Goal: Task Accomplishment & Management: Complete application form

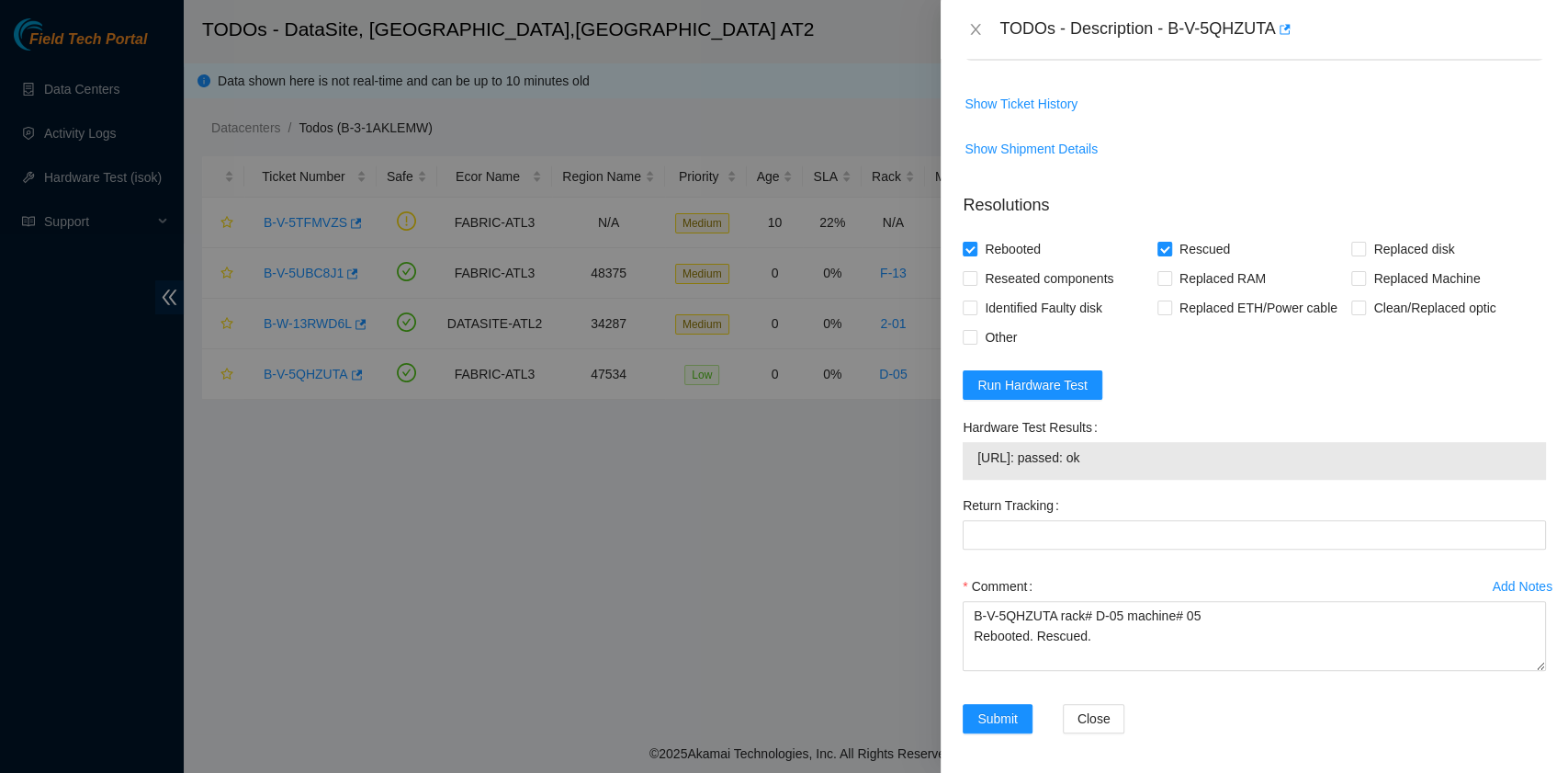
scroll to position [583, 0]
drag, startPoint x: 1144, startPoint y: 456, endPoint x: 979, endPoint y: 450, distance: 165.1
click at [979, 450] on span "23.53.10.136: passed: ok" at bounding box center [1254, 457] width 554 height 21
copy span "23.53.10.136: passed: ok"
click at [1033, 646] on textarea "B-V-5QHZUTA rack# D-05 machine# 05 Rebooted. Rescued." at bounding box center [1254, 635] width 583 height 70
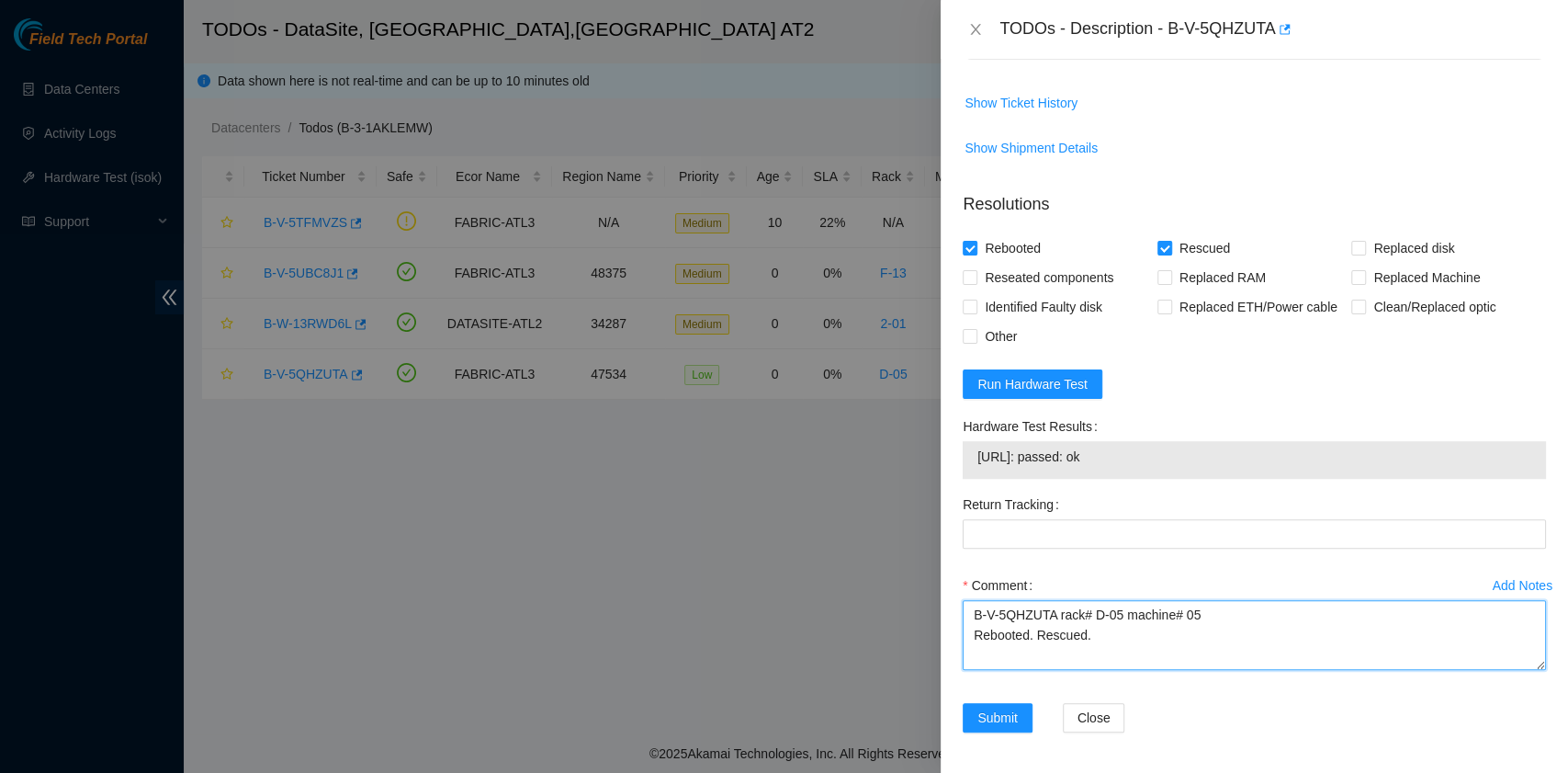
paste textarea "23.53.10.136: passed: ok"
type textarea "B-V-5QHZUTA rack# D-05 machine# 05 Rebooted. Rescued. 23.53.10.136: passed: ok"
click at [1012, 703] on button "Submit" at bounding box center [998, 718] width 69 height 29
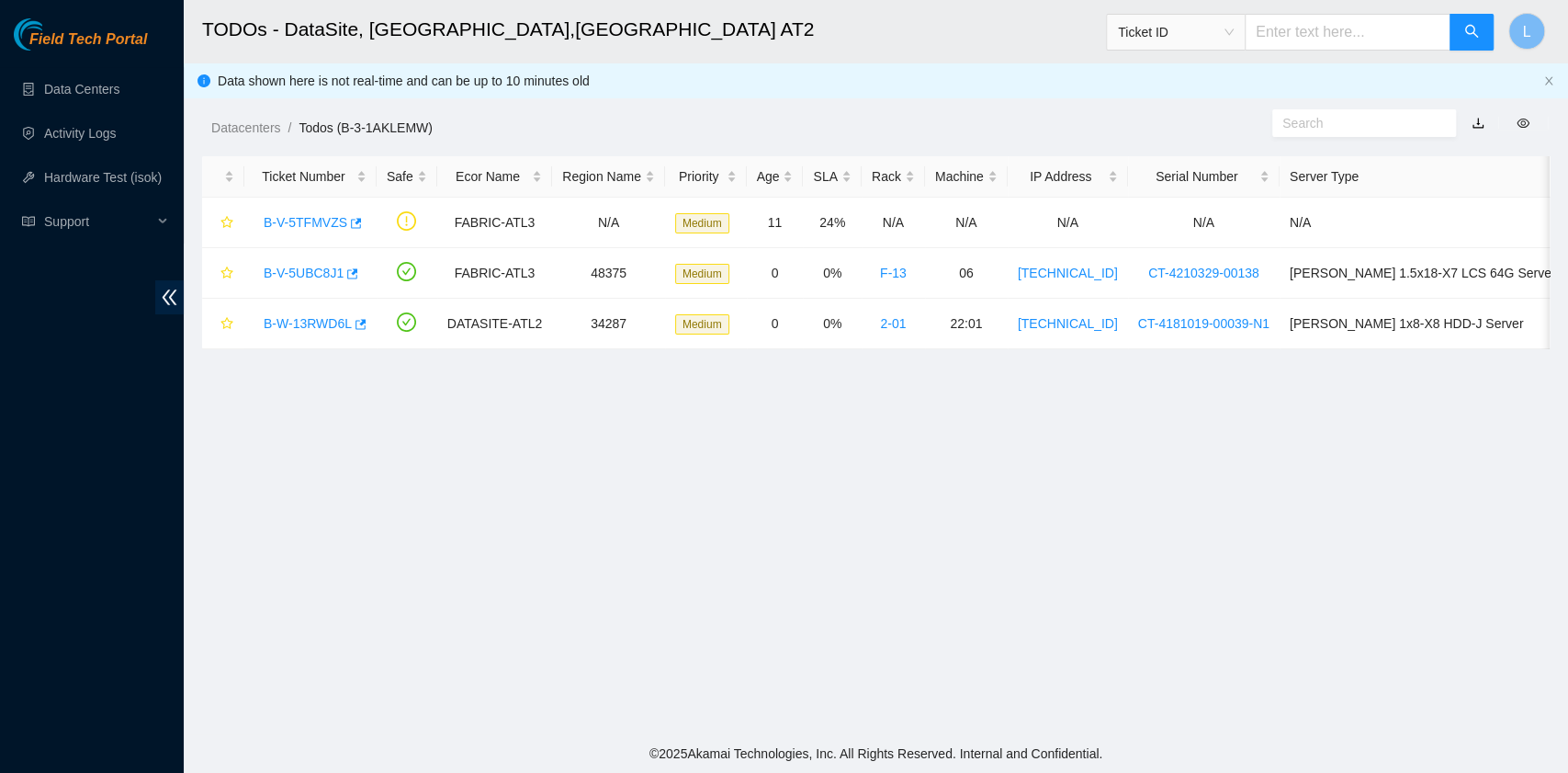
scroll to position [466, 0]
click at [307, 276] on link "B-V-5UBC8J1" at bounding box center [303, 273] width 80 height 15
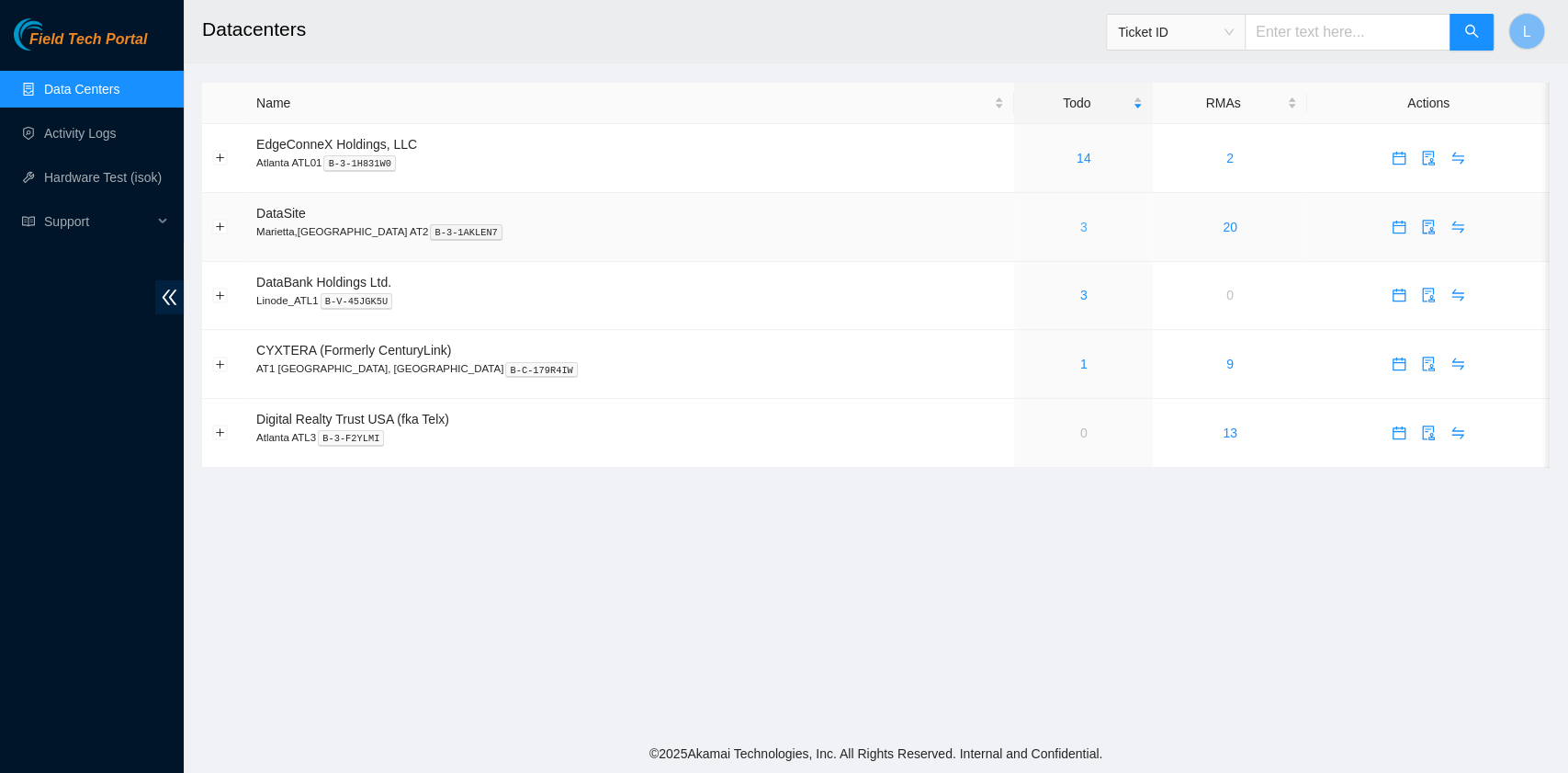
click at [1081, 228] on link "3" at bounding box center [1084, 227] width 8 height 15
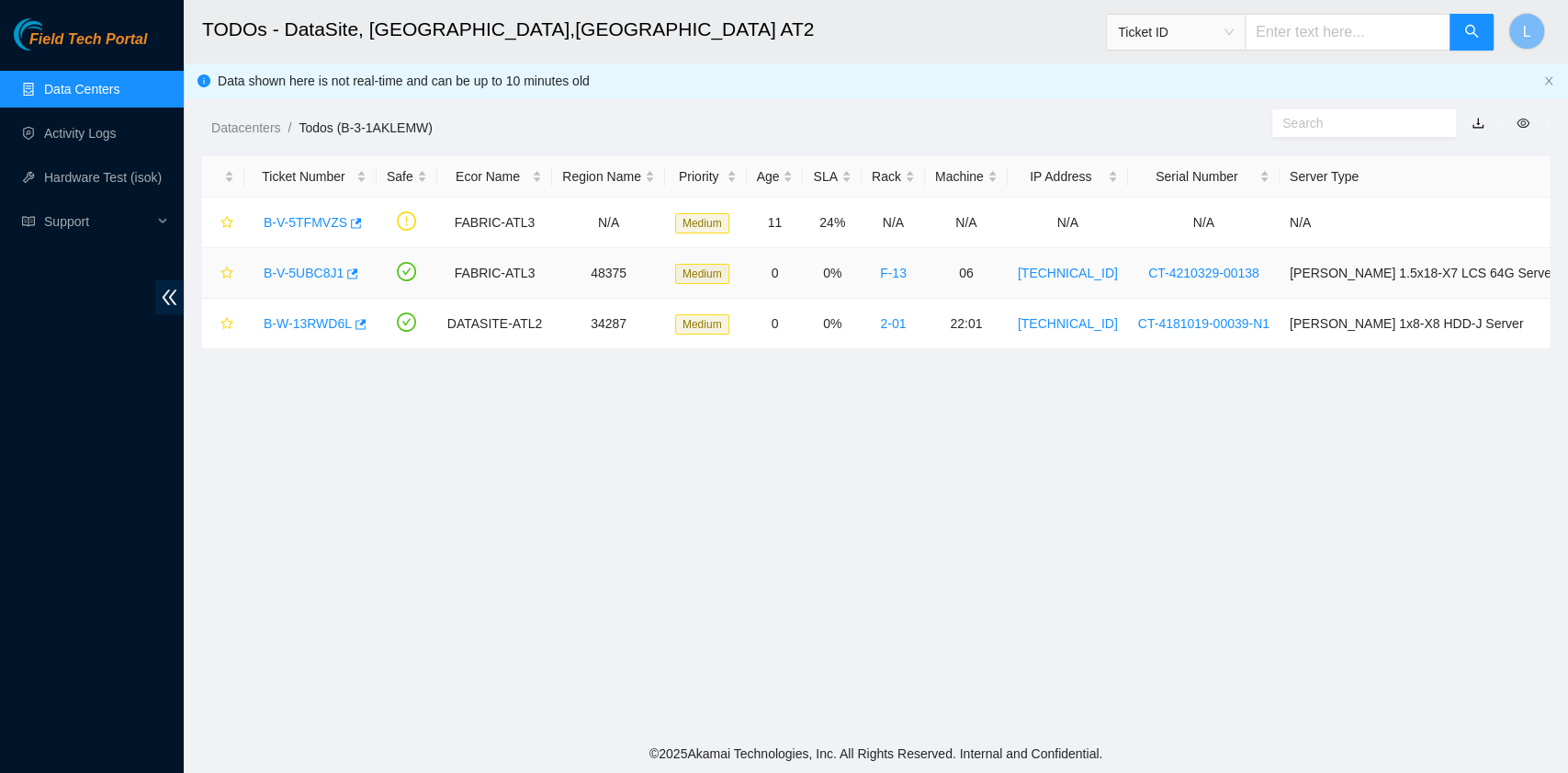
click at [307, 269] on link "B-V-5UBC8J1" at bounding box center [303, 273] width 80 height 15
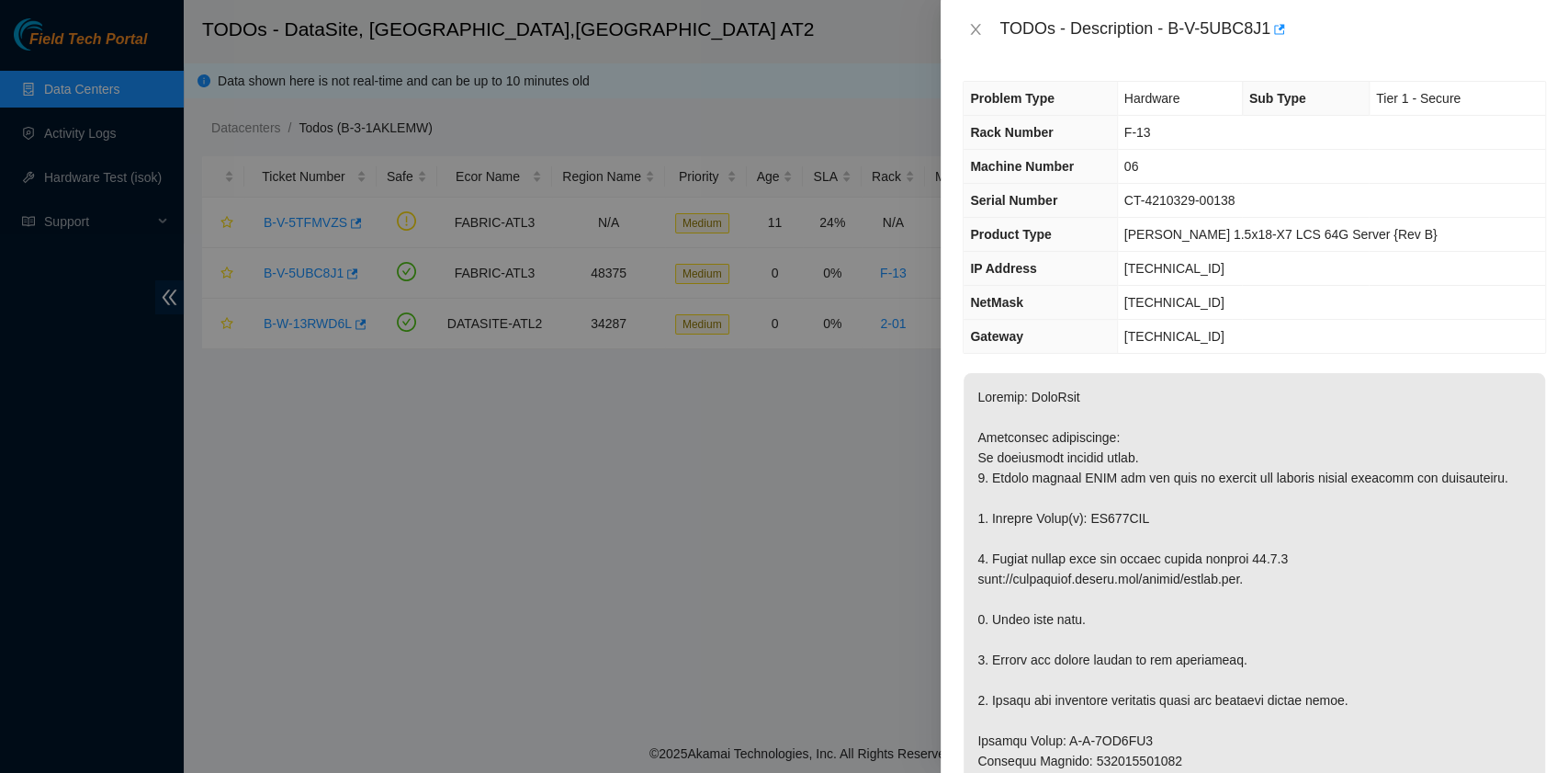
click at [1171, 28] on div "TODOs - Description - B-V-5UBC8J1" at bounding box center [1273, 29] width 546 height 29
drag, startPoint x: 1171, startPoint y: 28, endPoint x: 1267, endPoint y: 39, distance: 96.6
click at [1267, 39] on div "TODOs - Description - B-V-5UBC8J1" at bounding box center [1273, 29] width 546 height 29
copy div "B-V-5UBC8J1"
drag, startPoint x: 992, startPoint y: 538, endPoint x: 1146, endPoint y: 542, distance: 154.1
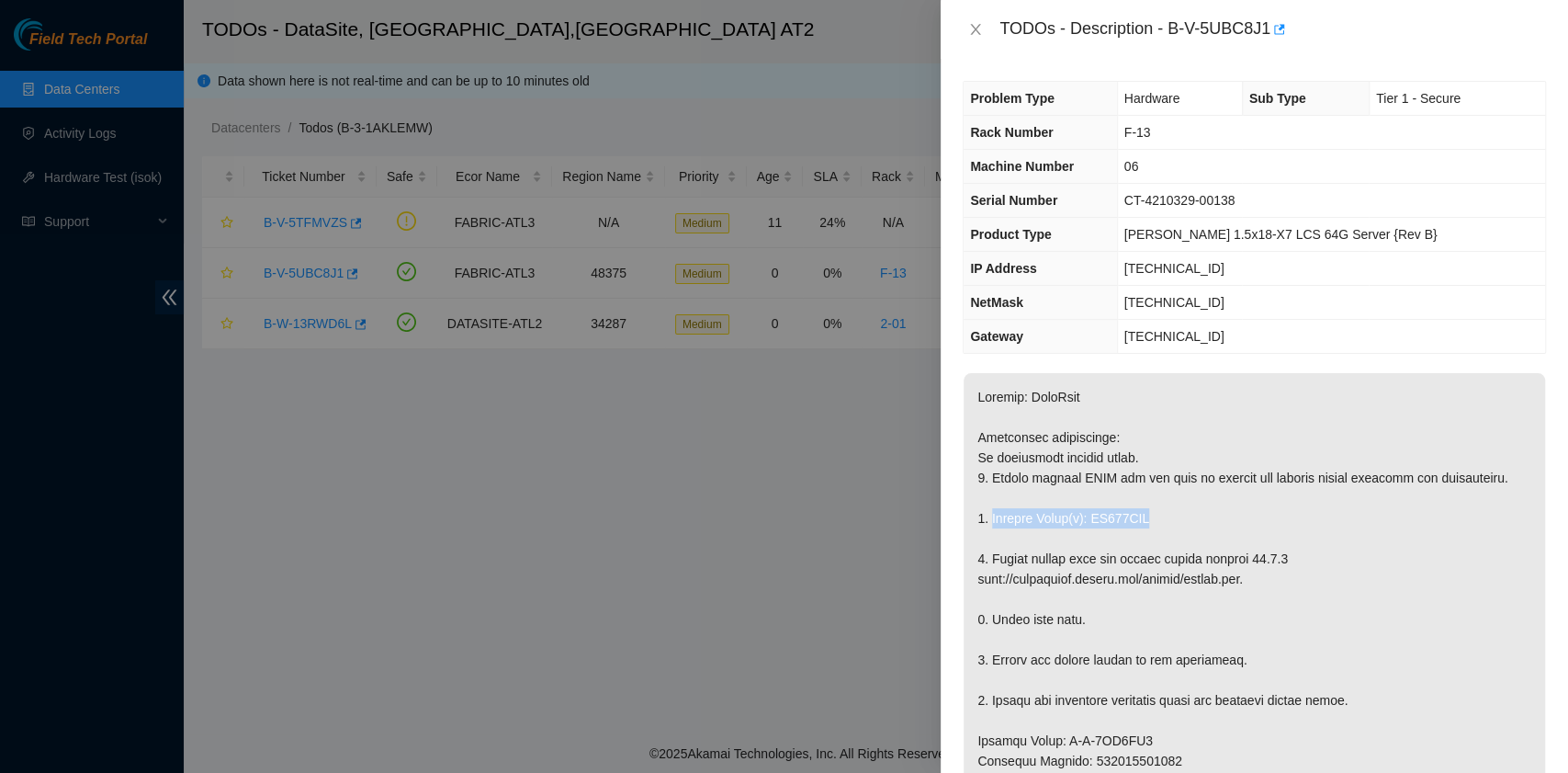
copy p "Replace Drive(s): WS209SFD"
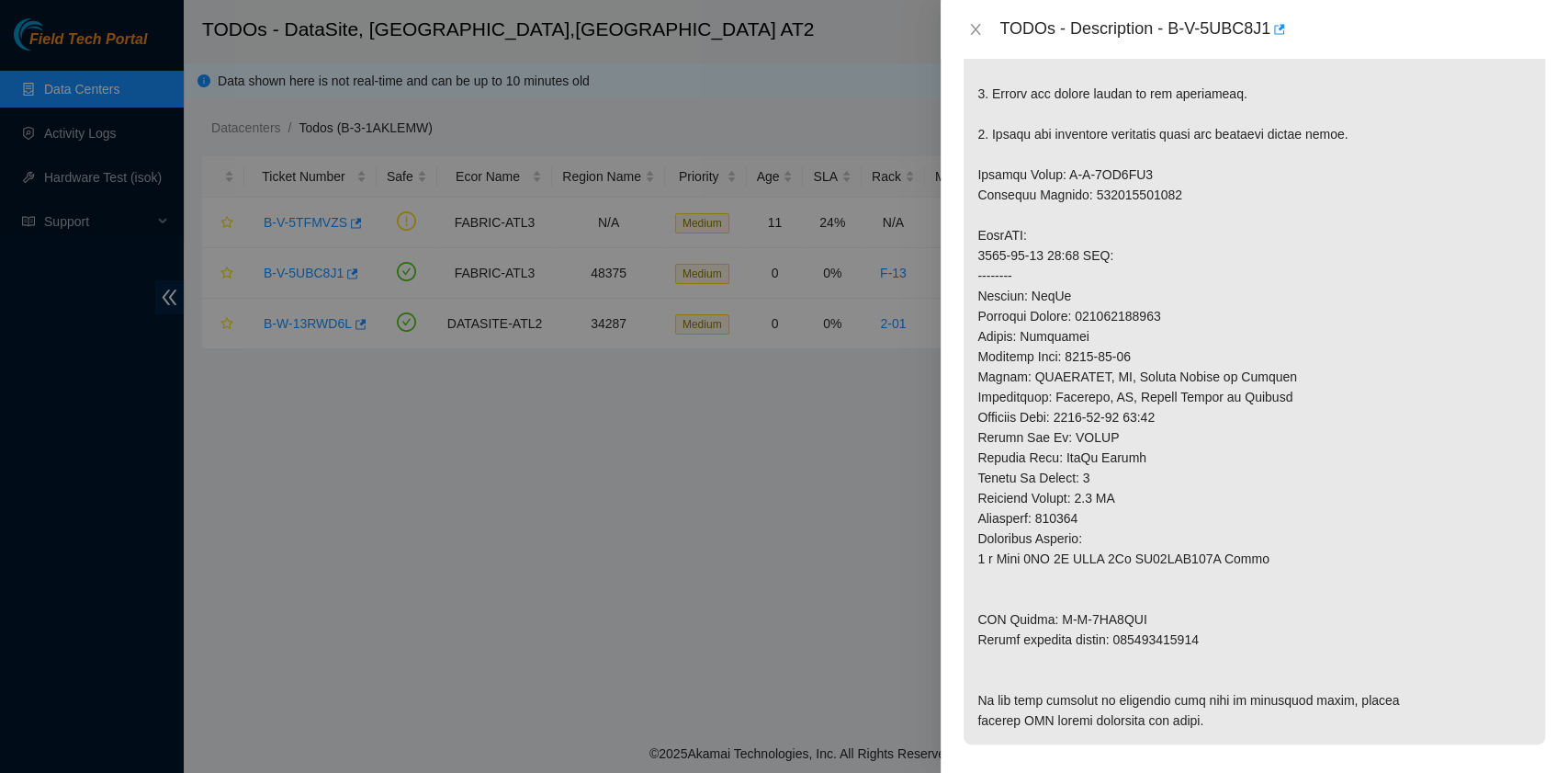
scroll to position [612, 0]
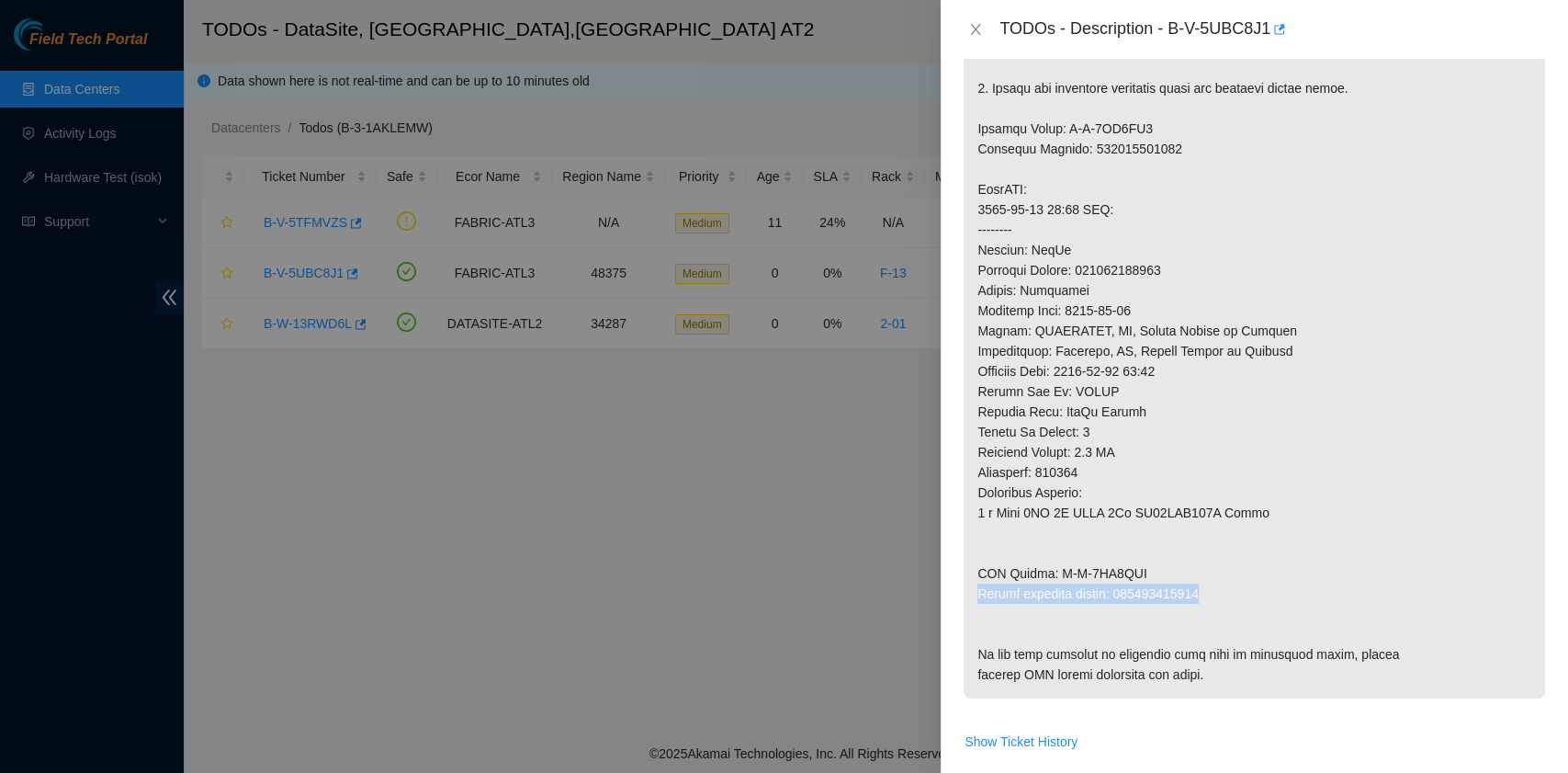
drag, startPoint x: 979, startPoint y: 609, endPoint x: 1200, endPoint y: 610, distance: 221.0
click at [1200, 610] on p at bounding box center [1253, 230] width 581 height 937
copy p "Return tracking number: 450826213404"
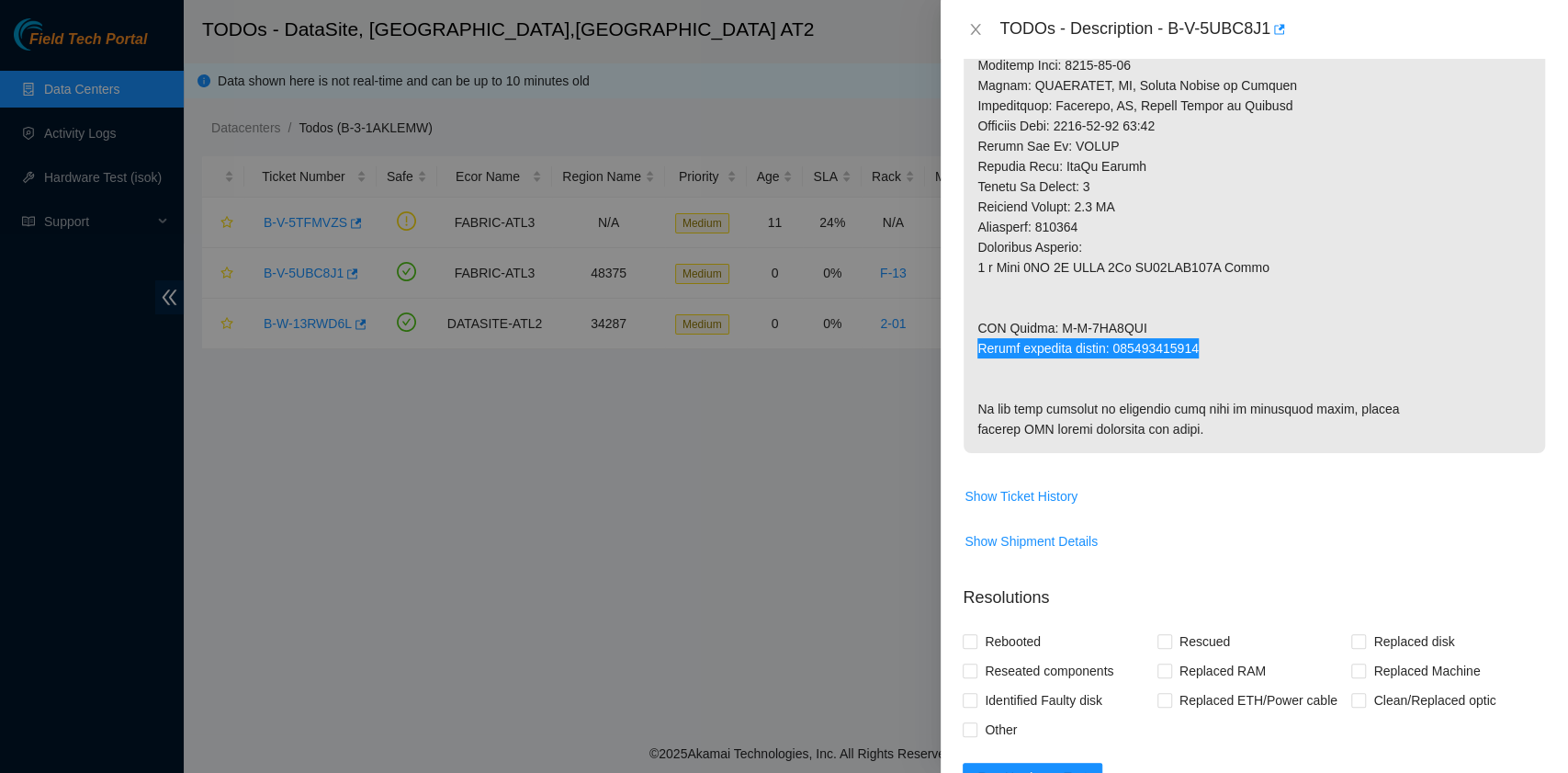
scroll to position [980, 0]
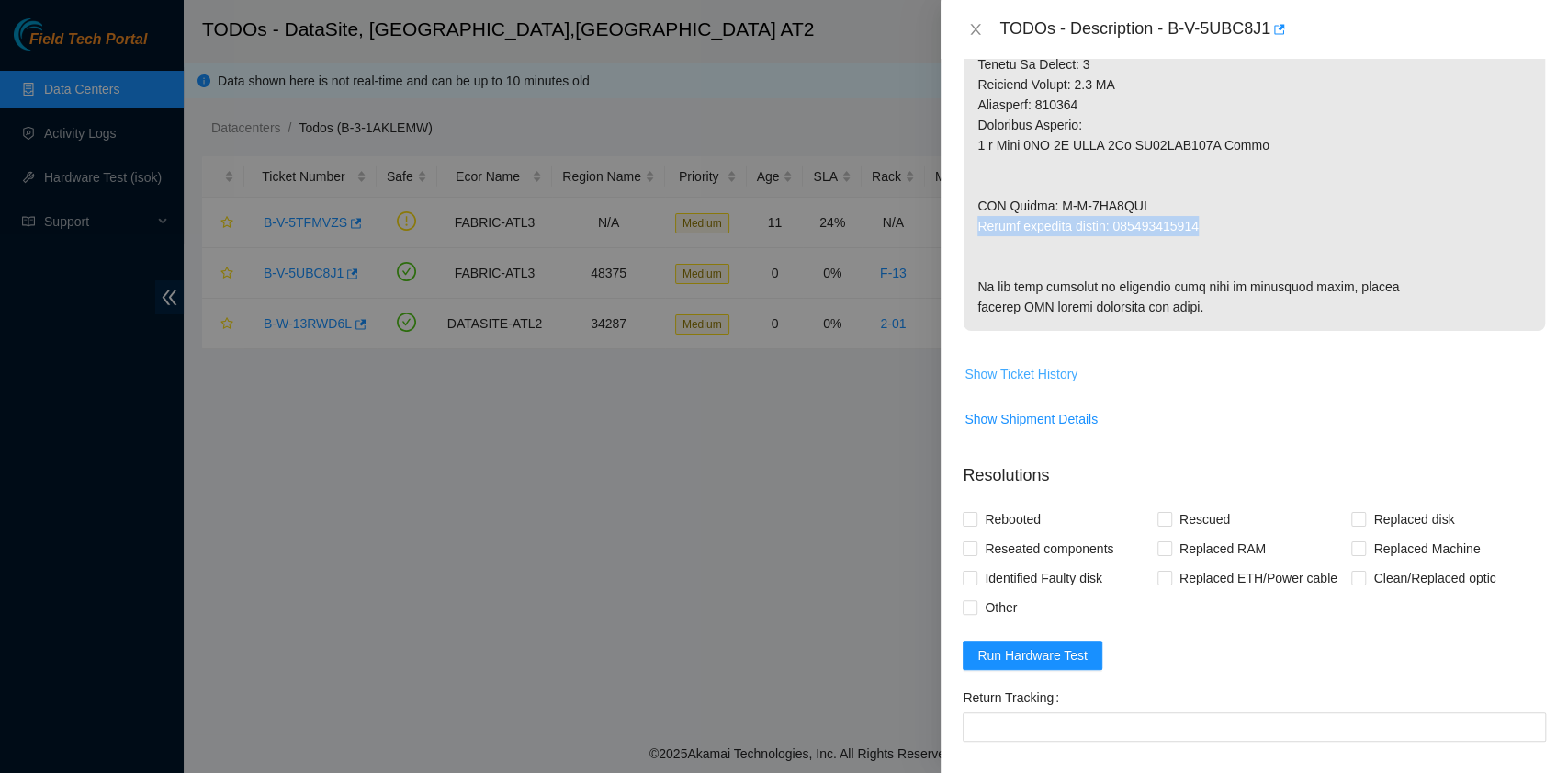
click at [1060, 384] on span "Show Ticket History" at bounding box center [1021, 375] width 113 height 21
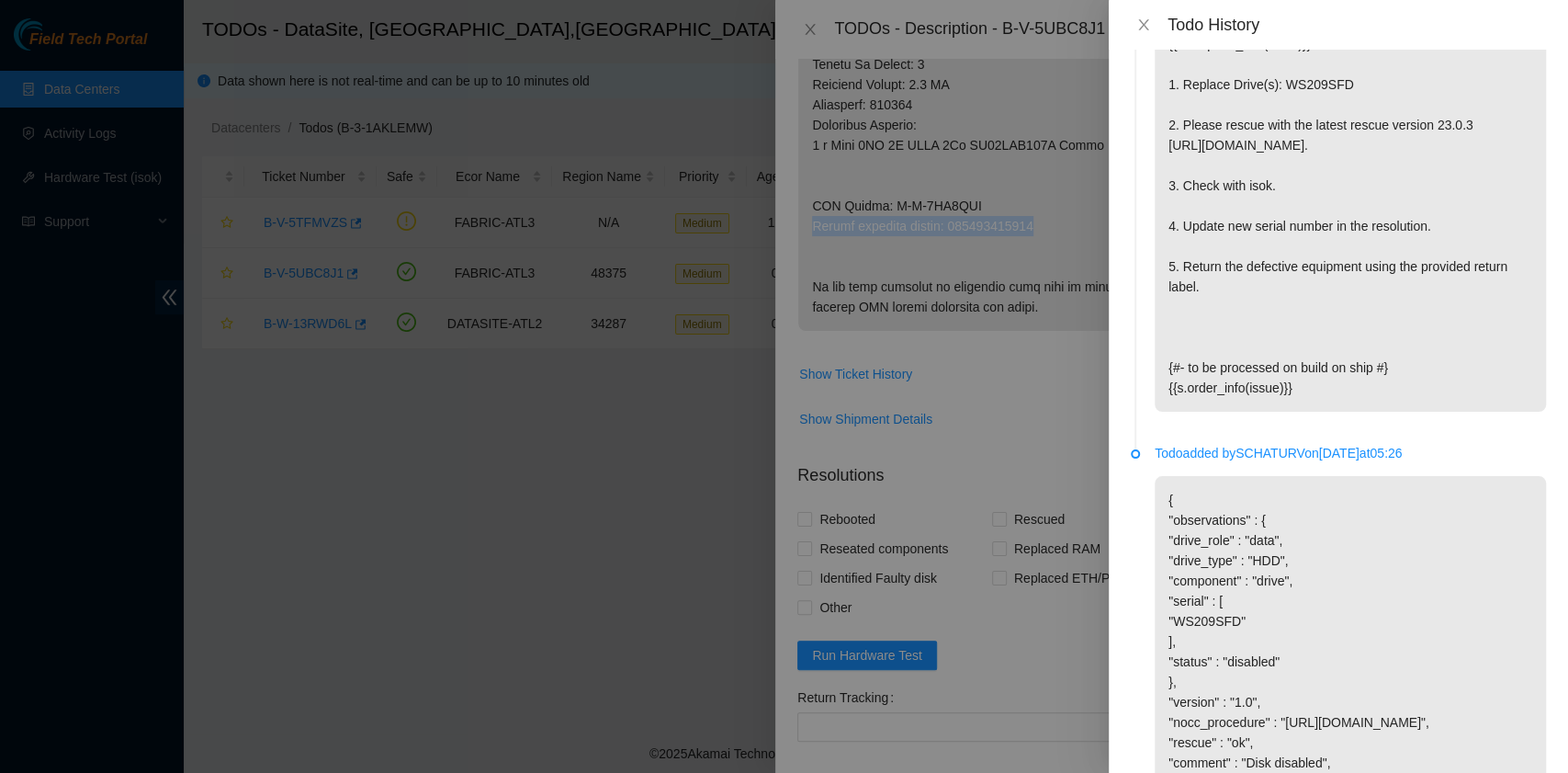
scroll to position [2174, 0]
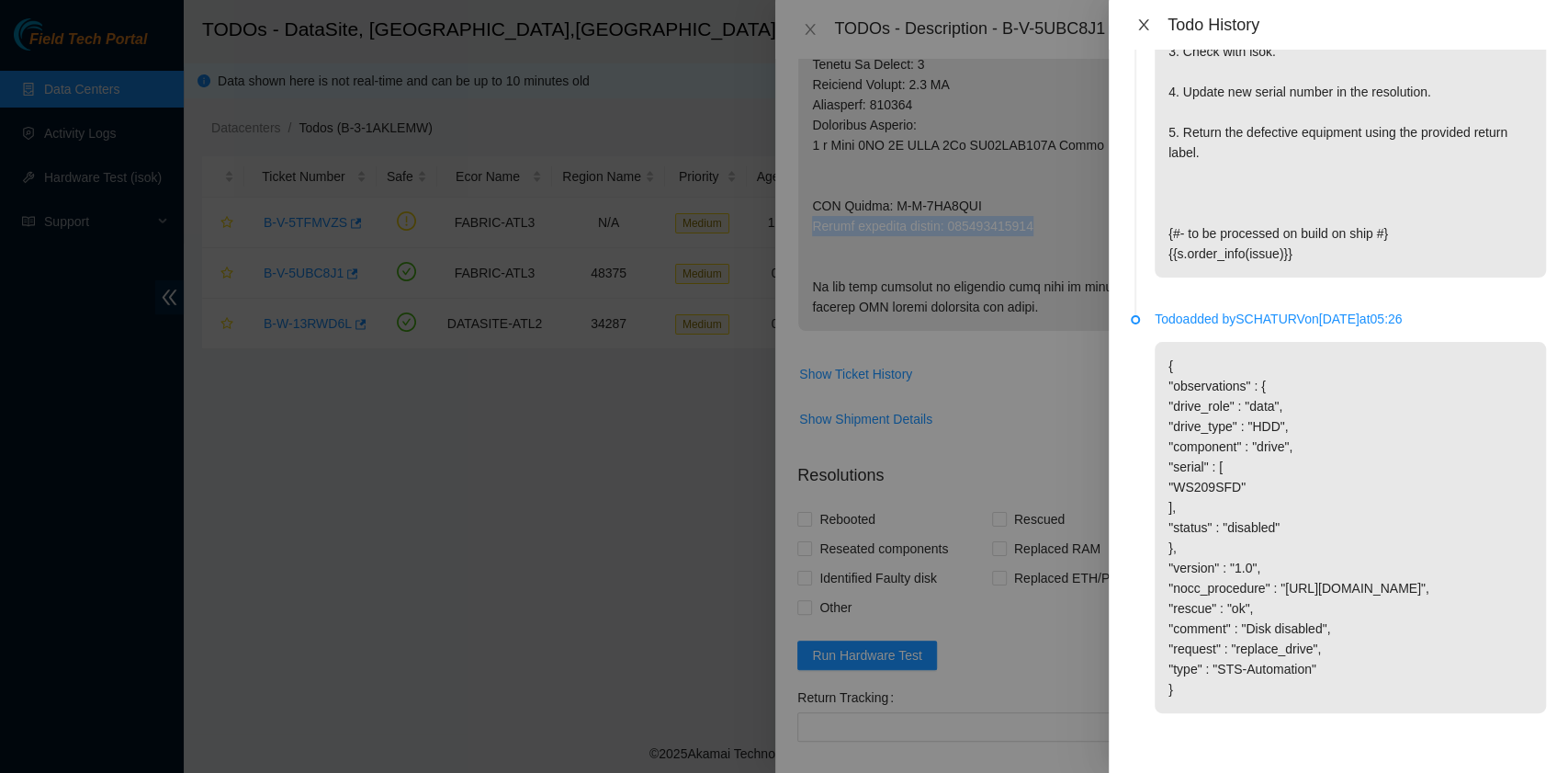
click at [1145, 19] on icon "close" at bounding box center [1144, 25] width 15 height 15
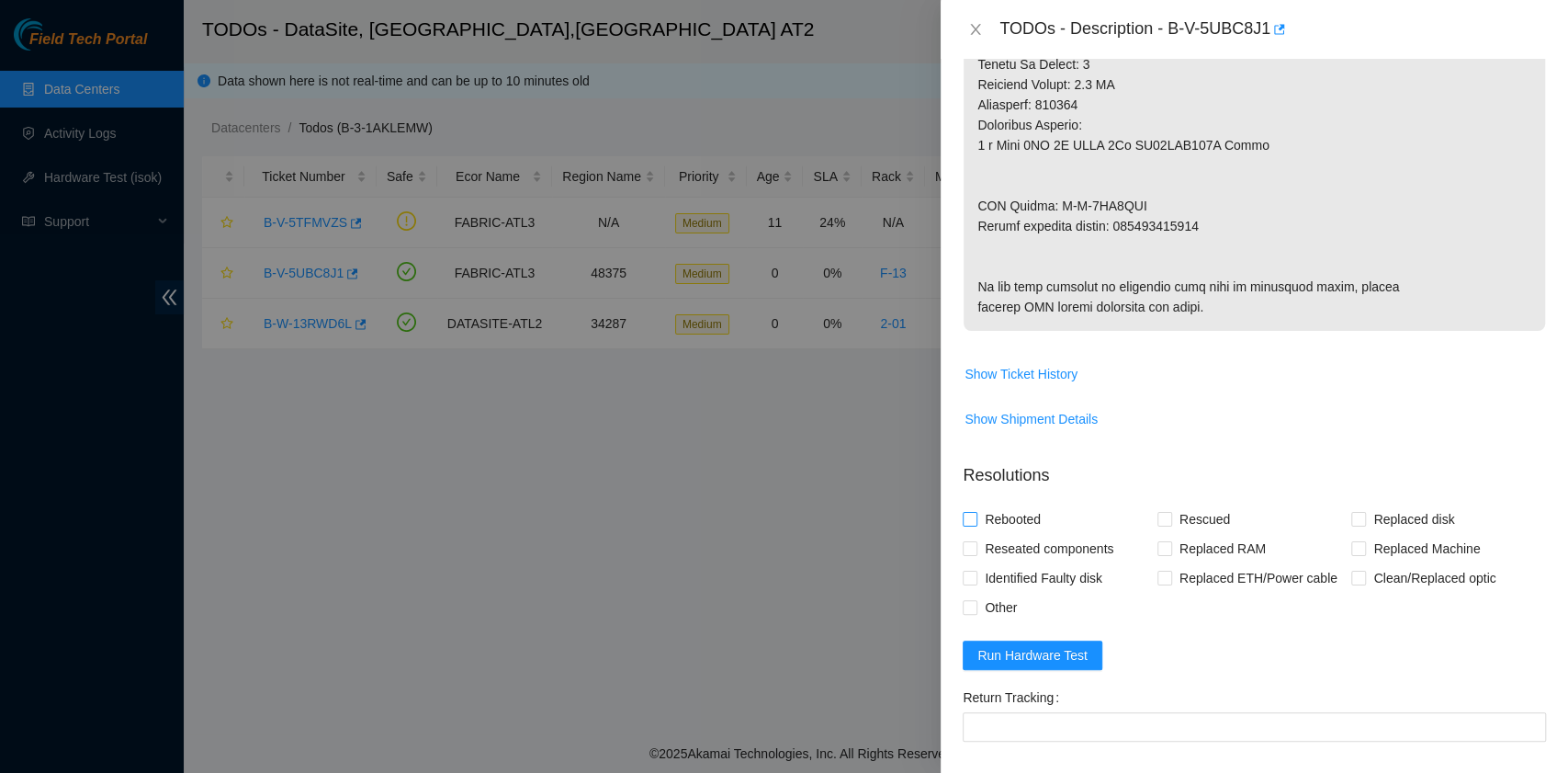
click at [1019, 534] on span "Rebooted" at bounding box center [1012, 518] width 70 height 29
click at [976, 525] on input "Rebooted" at bounding box center [970, 518] width 13 height 13
checkbox input "true"
click at [1158, 525] on input "Rescued" at bounding box center [1164, 518] width 13 height 13
checkbox input "true"
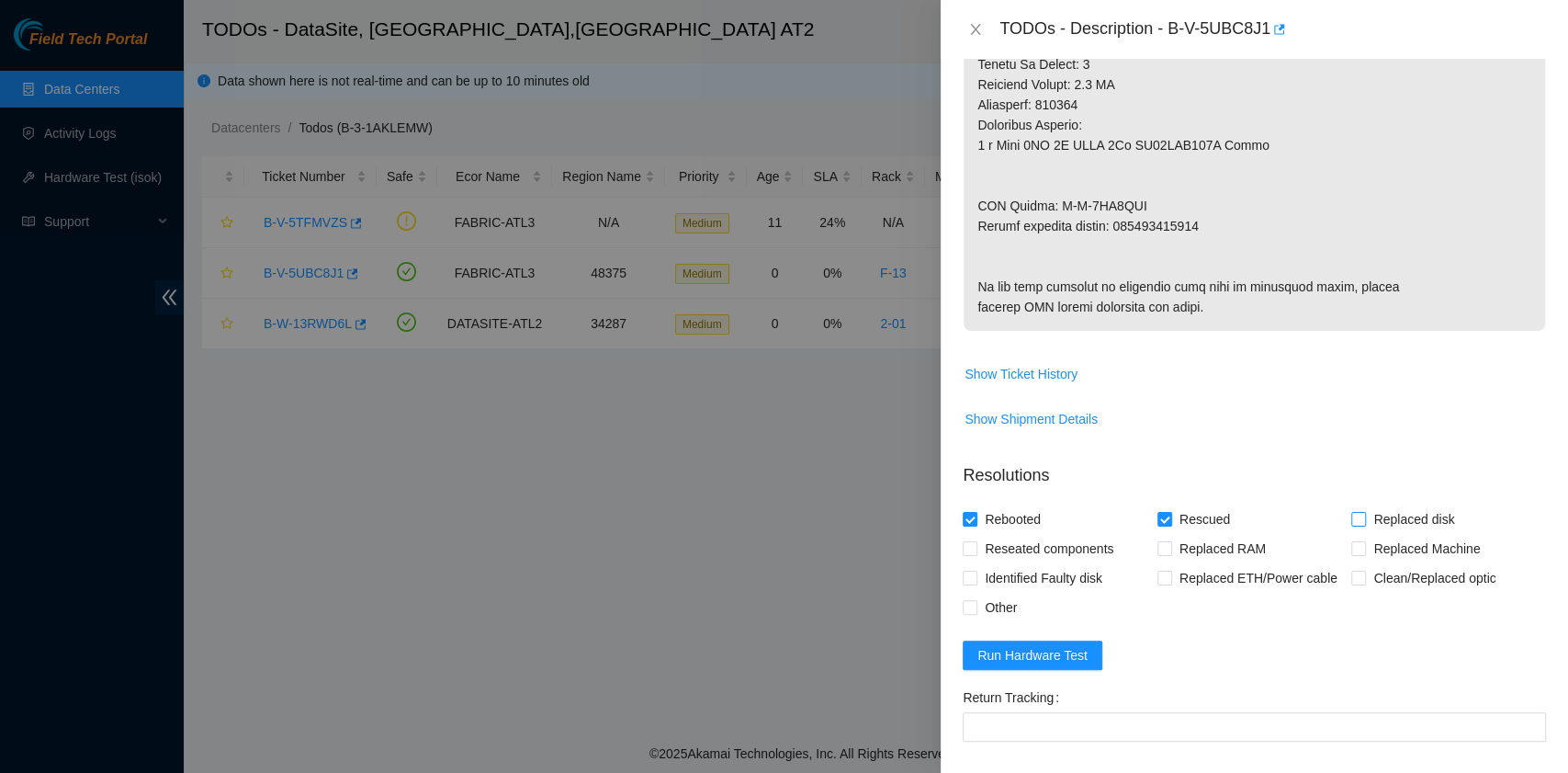
click at [1351, 525] on input "Replaced disk" at bounding box center [1358, 518] width 13 height 13
checkbox input "true"
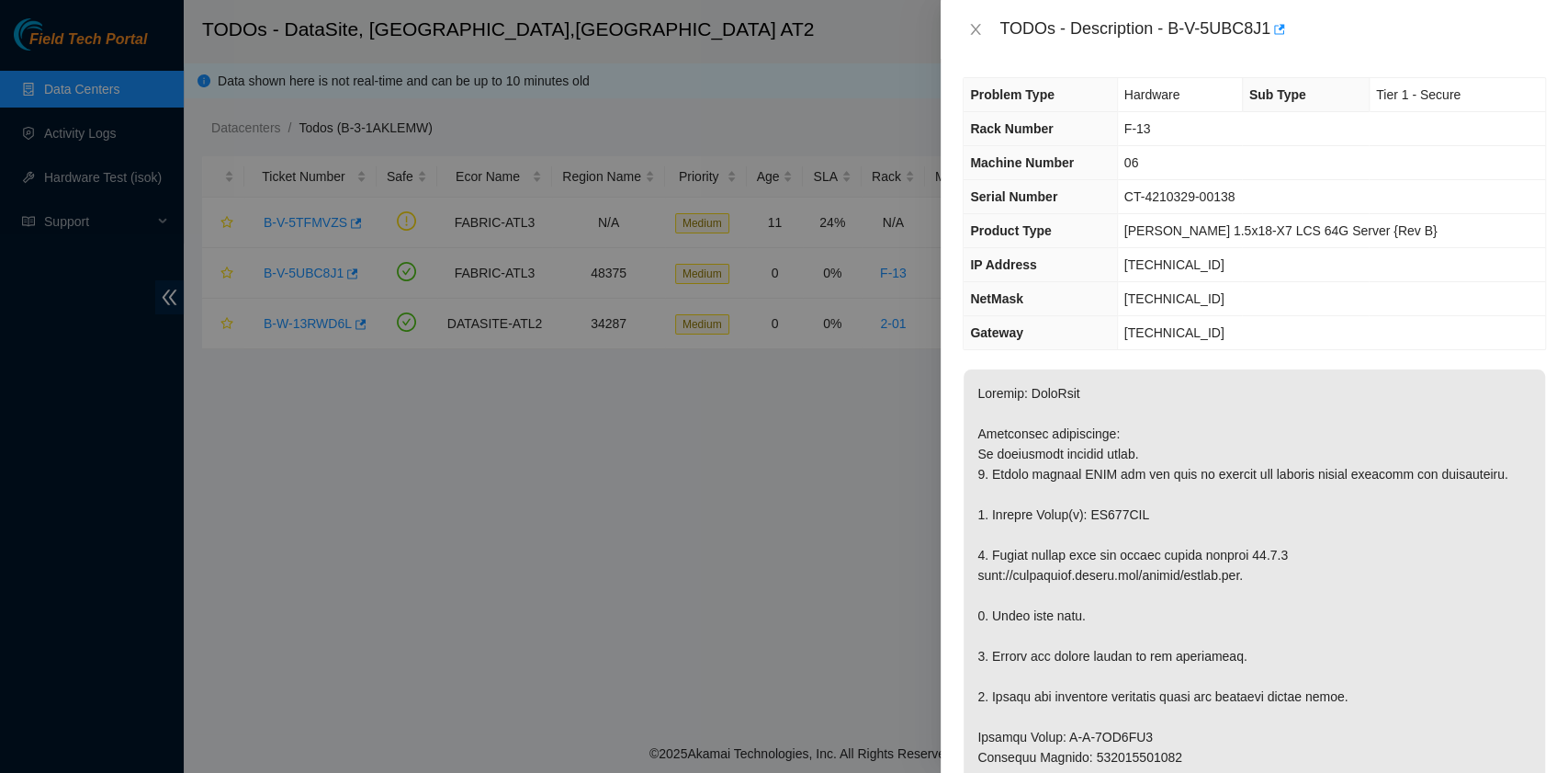
scroll to position [0, 0]
